Goal: Information Seeking & Learning: Find specific fact

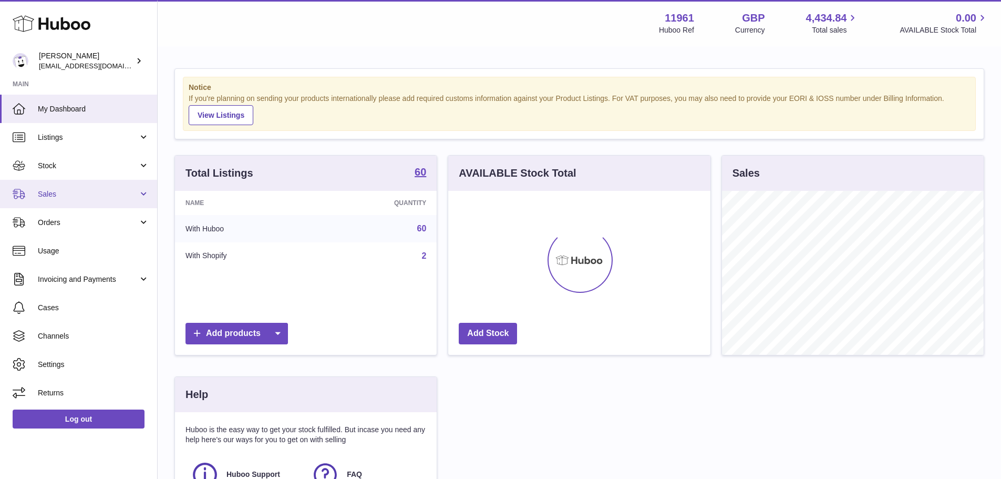
scroll to position [164, 262]
click at [62, 192] on span "Sales" at bounding box center [88, 194] width 100 height 10
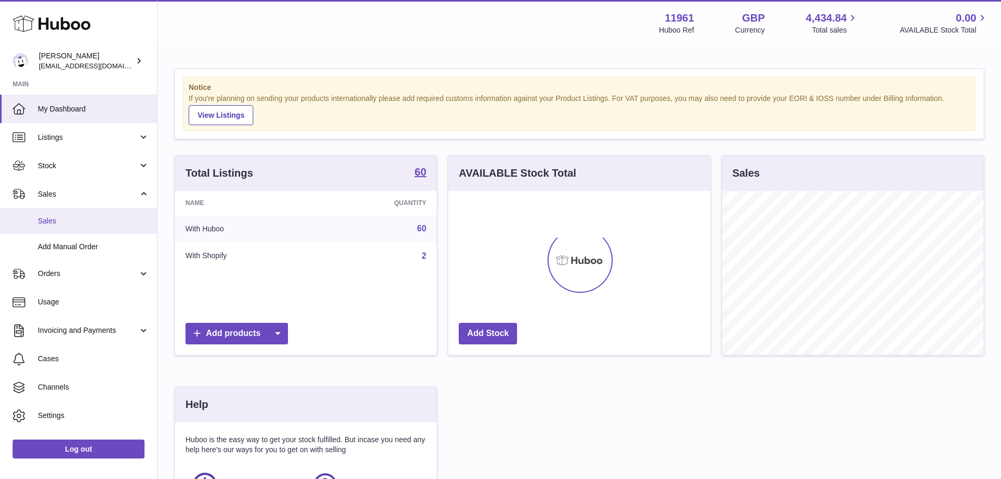
click at [66, 217] on span "Sales" at bounding box center [93, 221] width 111 height 10
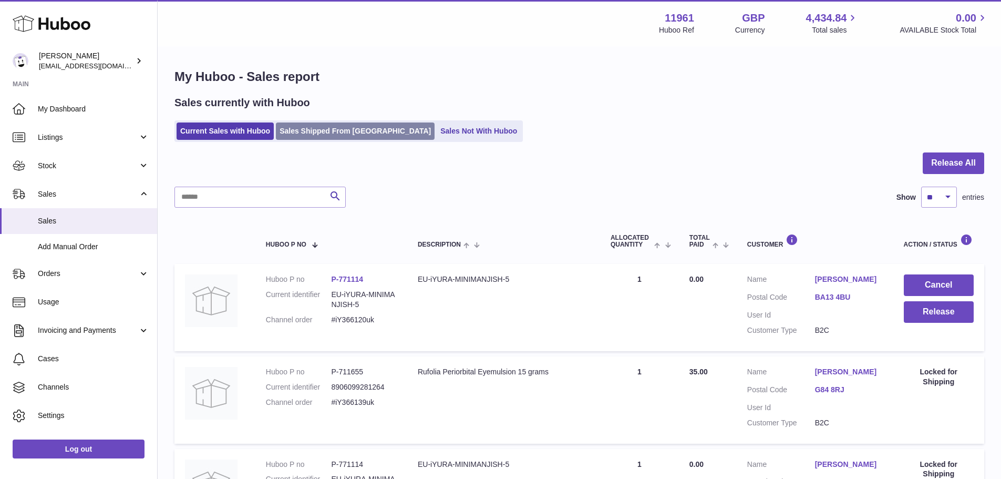
click at [319, 132] on link "Sales Shipped From Huboo" at bounding box center [355, 130] width 159 height 17
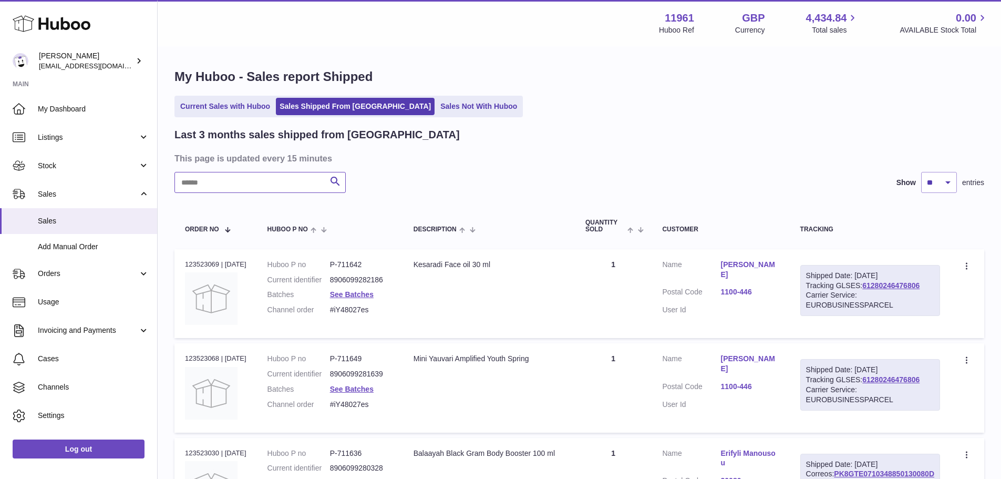
click at [239, 192] on input "text" at bounding box center [259, 182] width 171 height 21
paste input "**********"
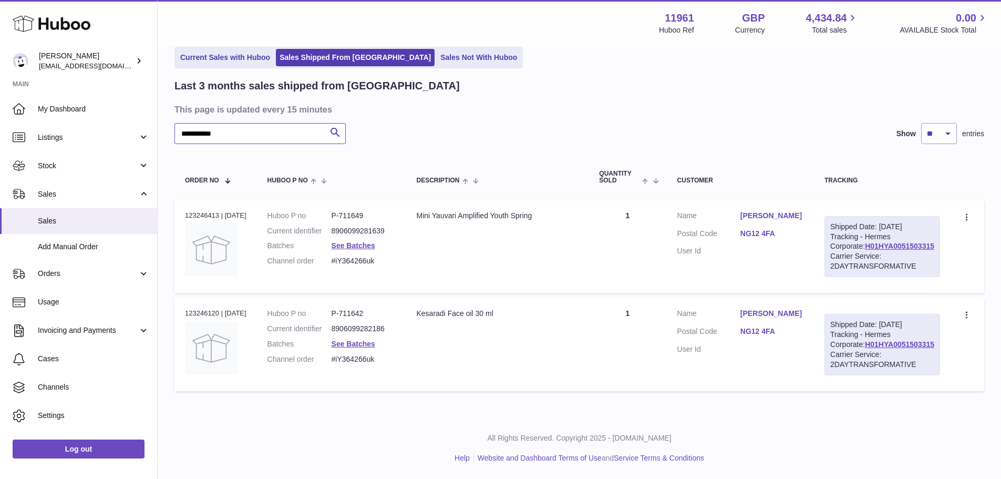
scroll to position [89, 0]
type input "**********"
click at [350, 211] on dd "P-711649" at bounding box center [364, 216] width 64 height 10
copy dd "711649"
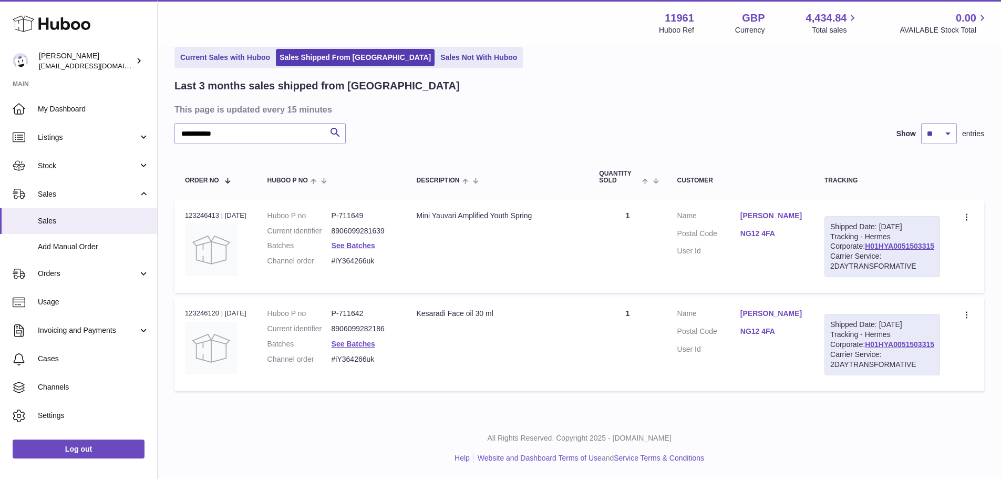
click at [359, 308] on dd "P-711642" at bounding box center [364, 313] width 64 height 10
copy dd "711642"
drag, startPoint x: 758, startPoint y: 201, endPoint x: 793, endPoint y: 200, distance: 35.2
click at [793, 211] on dl "Customer Name Janet Litowczuk Postal Code NG12 4FA User Id" at bounding box center [740, 236] width 126 height 51
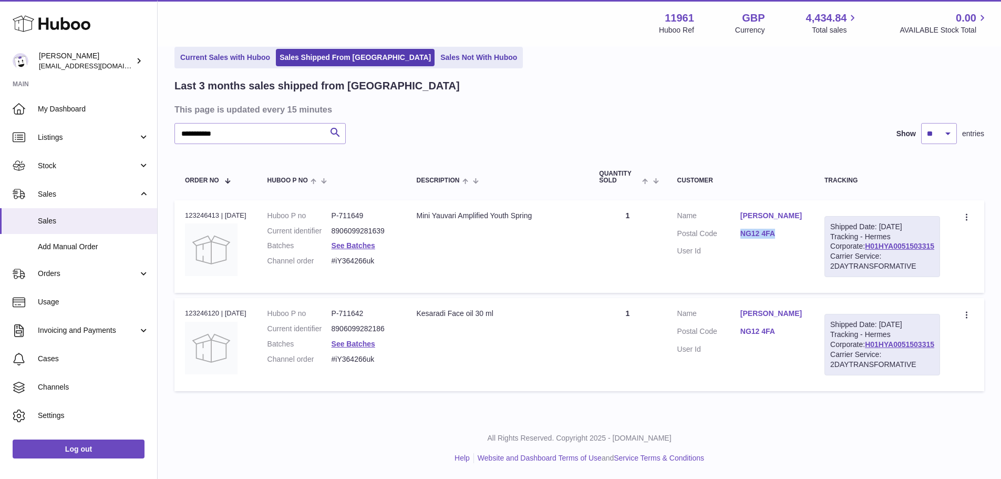
copy dl "NG12 4FA"
click at [874, 242] on link "H01HYA0051503315" at bounding box center [899, 246] width 69 height 8
click at [760, 222] on td "Customer Name Janet Litowczuk Postal Code NG12 4FA User Id" at bounding box center [740, 246] width 147 height 92
drag, startPoint x: 760, startPoint y: 199, endPoint x: 794, endPoint y: 199, distance: 33.6
click at [794, 229] on dd "NG12 4FA" at bounding box center [771, 235] width 63 height 13
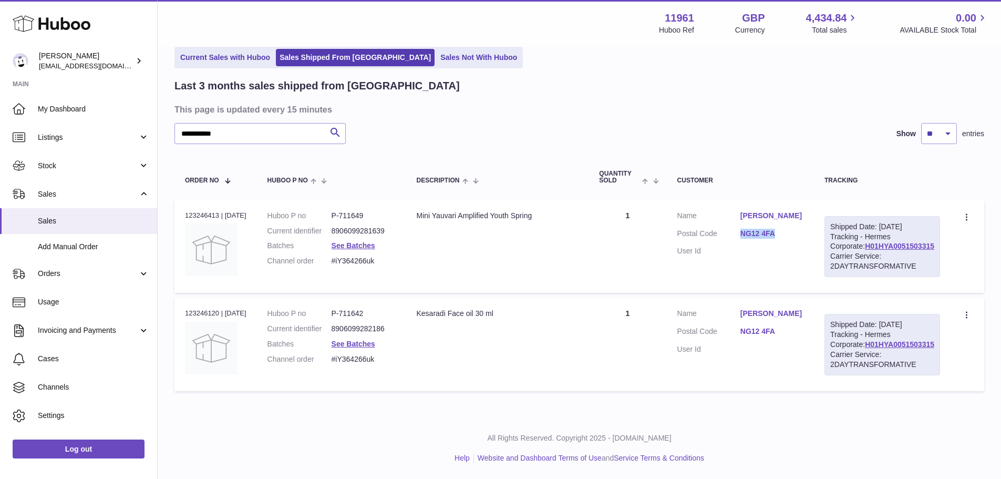
copy link "NG12 4FA"
